Goal: Check status: Check status

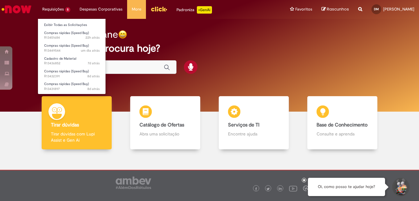
click at [56, 7] on li "Requisições 5 Exibir Todas as Solicitações Compras rápidas (Speed Buy) 22h atrá…" at bounding box center [56, 9] width 37 height 19
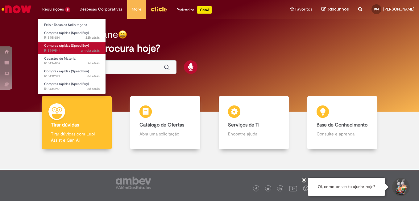
click at [63, 45] on span "Compras rápidas (Speed Buy)" at bounding box center [66, 45] width 45 height 5
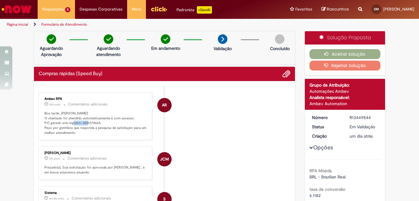
drag, startPoint x: 79, startPoint y: 121, endPoint x: 97, endPoint y: 125, distance: 18.6
click at [97, 125] on p "Boa tarde, [PERSON_NAME]! O chamado foi atendido automaticamente e com sucesso.…" at bounding box center [95, 123] width 103 height 24
drag, startPoint x: 78, startPoint y: 123, endPoint x: 96, endPoint y: 124, distance: 17.6
click at [96, 124] on p "Boa tarde, [PERSON_NAME]! O chamado foi atendido automaticamente e com sucesso.…" at bounding box center [95, 123] width 103 height 24
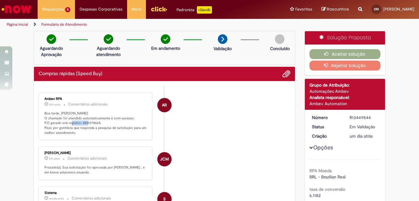
click at [96, 124] on p "Boa tarde, [PERSON_NAME]! O chamado foi atendido automaticamente e com sucesso.…" at bounding box center [95, 123] width 103 height 24
drag, startPoint x: 96, startPoint y: 124, endPoint x: 80, endPoint y: 124, distance: 16.4
click at [80, 124] on p "Boa tarde, [PERSON_NAME]! O chamado foi atendido automaticamente e com sucesso.…" at bounding box center [95, 123] width 103 height 24
copy p "4501378665"
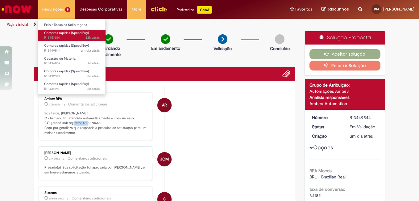
click at [56, 38] on span "22h atrás 22 horas atrás R13451684" at bounding box center [72, 37] width 56 height 5
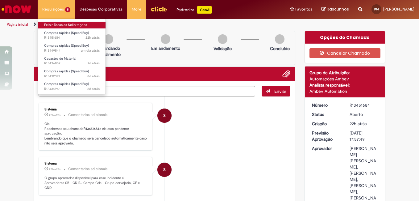
click at [52, 23] on link "Exibir Todas as Solicitações" at bounding box center [72, 25] width 68 height 7
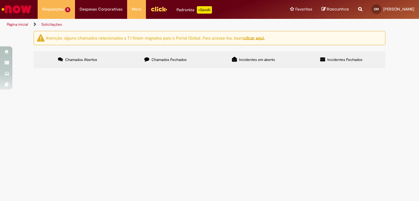
scroll to position [10, 0]
click at [0, 0] on div at bounding box center [0, 0] width 0 height 0
click at [0, 0] on td at bounding box center [0, 0] width 0 height 0
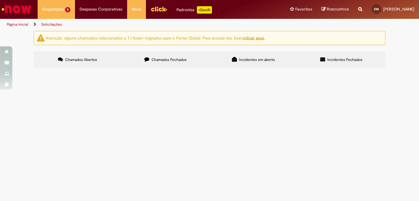
click at [0, 0] on div at bounding box center [0, 0] width 0 height 0
click at [163, 57] on span "Chamados Fechados" at bounding box center [168, 59] width 35 height 5
click at [16, 22] on link "Página inicial" at bounding box center [17, 24] width 21 height 5
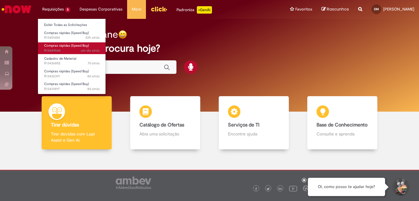
click at [60, 50] on span "um dia atrás um dia atrás R13449544" at bounding box center [72, 50] width 56 height 5
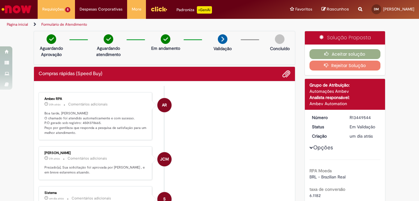
click at [79, 122] on p "Boa tarde, [PERSON_NAME]! O chamado foi atendido automaticamente e com sucesso.…" at bounding box center [95, 123] width 103 height 24
drag, startPoint x: 79, startPoint y: 122, endPoint x: 82, endPoint y: 123, distance: 3.8
click at [82, 123] on p "Boa tarde, [PERSON_NAME]! O chamado foi atendido automaticamente e com sucesso.…" at bounding box center [95, 123] width 103 height 24
drag, startPoint x: 78, startPoint y: 123, endPoint x: 96, endPoint y: 122, distance: 17.6
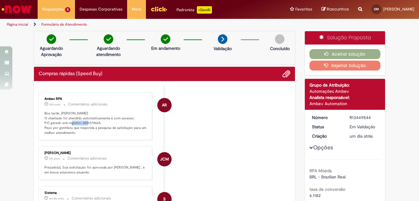
click at [96, 122] on p "Boa tarde, [PERSON_NAME]! O chamado foi atendido automaticamente e com sucesso.…" at bounding box center [95, 123] width 103 height 24
drag, startPoint x: 96, startPoint y: 122, endPoint x: 81, endPoint y: 125, distance: 15.7
click at [81, 125] on p "Boa tarde, [PERSON_NAME]! O chamado foi atendido automaticamente e com sucesso.…" at bounding box center [95, 123] width 103 height 24
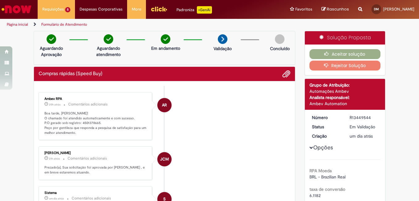
drag, startPoint x: 81, startPoint y: 125, endPoint x: 85, endPoint y: 123, distance: 5.2
click at [85, 123] on p "Boa tarde, [PERSON_NAME]! O chamado foi atendido automaticamente e com sucesso.…" at bounding box center [95, 123] width 103 height 24
click at [96, 122] on p "Boa tarde, [PERSON_NAME]! O chamado foi atendido automaticamente e com sucesso.…" at bounding box center [95, 123] width 103 height 24
click at [81, 123] on p "Boa tarde, [PERSON_NAME]! O chamado foi atendido automaticamente e com sucesso.…" at bounding box center [95, 123] width 103 height 24
click at [79, 122] on p "Boa tarde, [PERSON_NAME]! O chamado foi atendido automaticamente e com sucesso.…" at bounding box center [95, 123] width 103 height 24
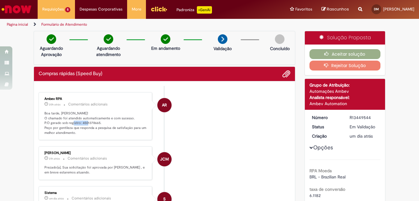
click at [79, 122] on p "Boa tarde, [PERSON_NAME]! O chamado foi atendido automaticamente e com sucesso.…" at bounding box center [95, 123] width 103 height 24
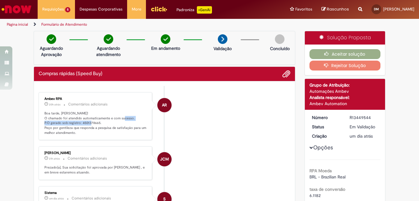
click at [79, 122] on p "Boa tarde, [PERSON_NAME]! O chamado foi atendido automaticamente e com sucesso.…" at bounding box center [95, 123] width 103 height 24
